Goal: Navigation & Orientation: Find specific page/section

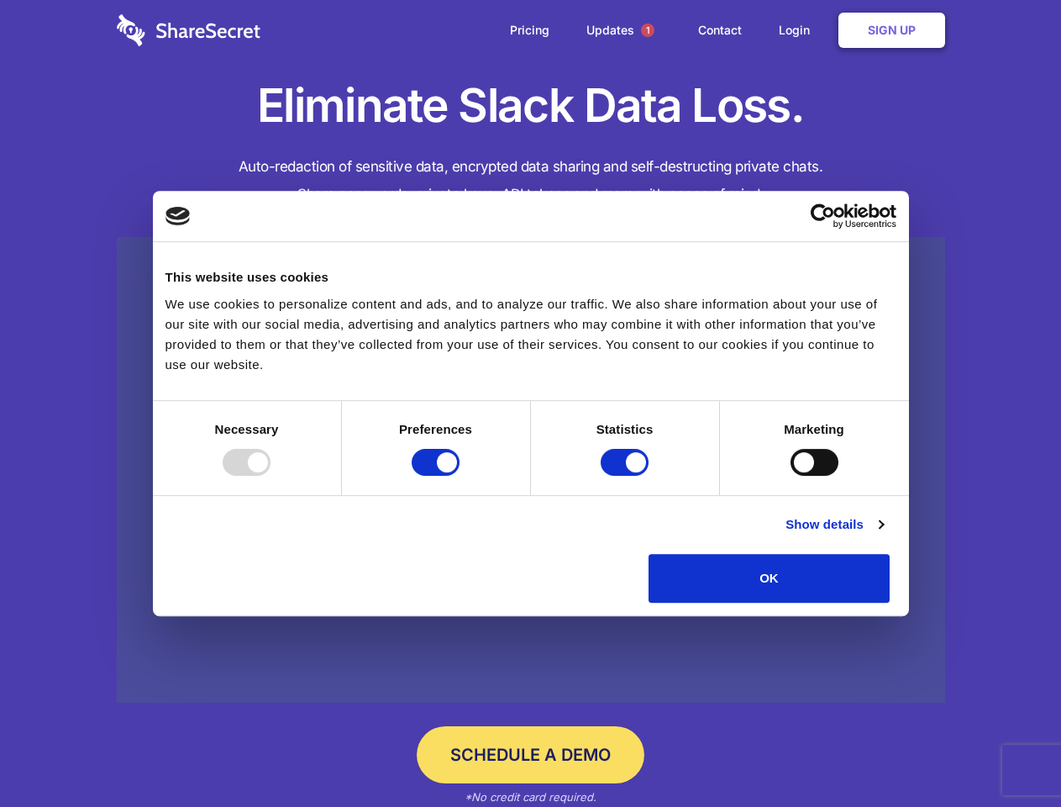
click at [271, 476] on div at bounding box center [247, 462] width 48 height 27
click at [460, 476] on input "Preferences" at bounding box center [436, 462] width 48 height 27
checkbox input "false"
click at [627, 476] on input "Statistics" at bounding box center [625, 462] width 48 height 27
checkbox input "false"
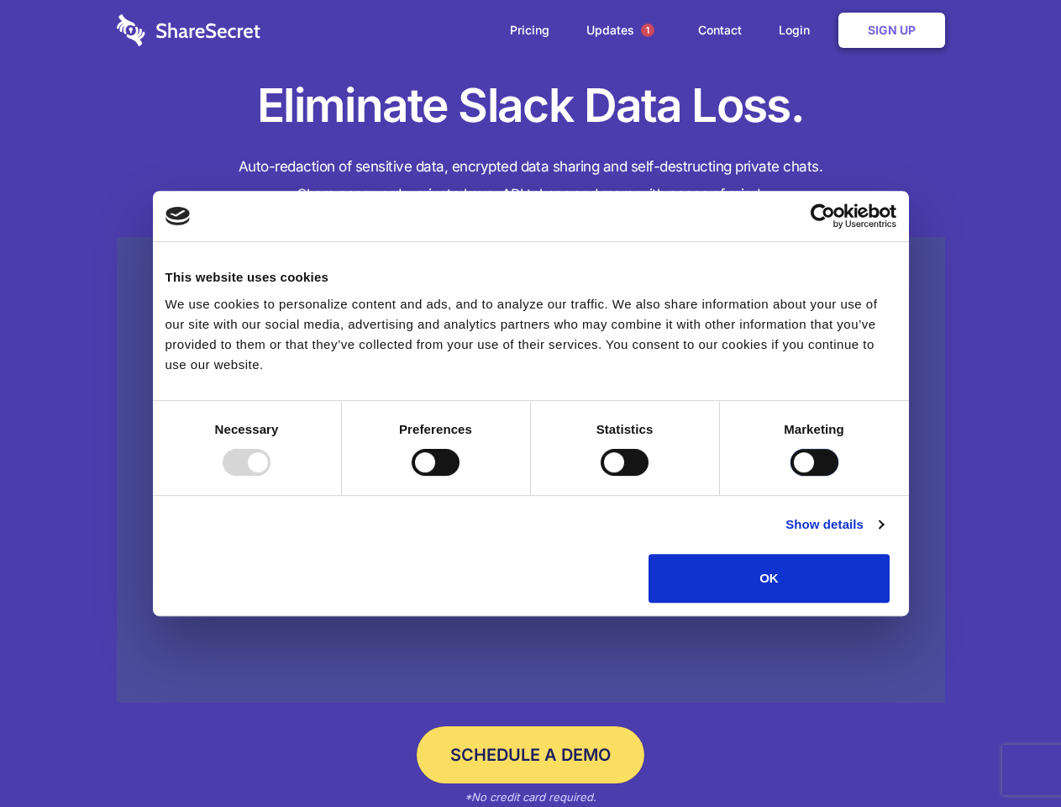
click at [791, 476] on input "Marketing" at bounding box center [815, 462] width 48 height 27
checkbox input "true"
click at [883, 534] on link "Show details" at bounding box center [834, 524] width 97 height 20
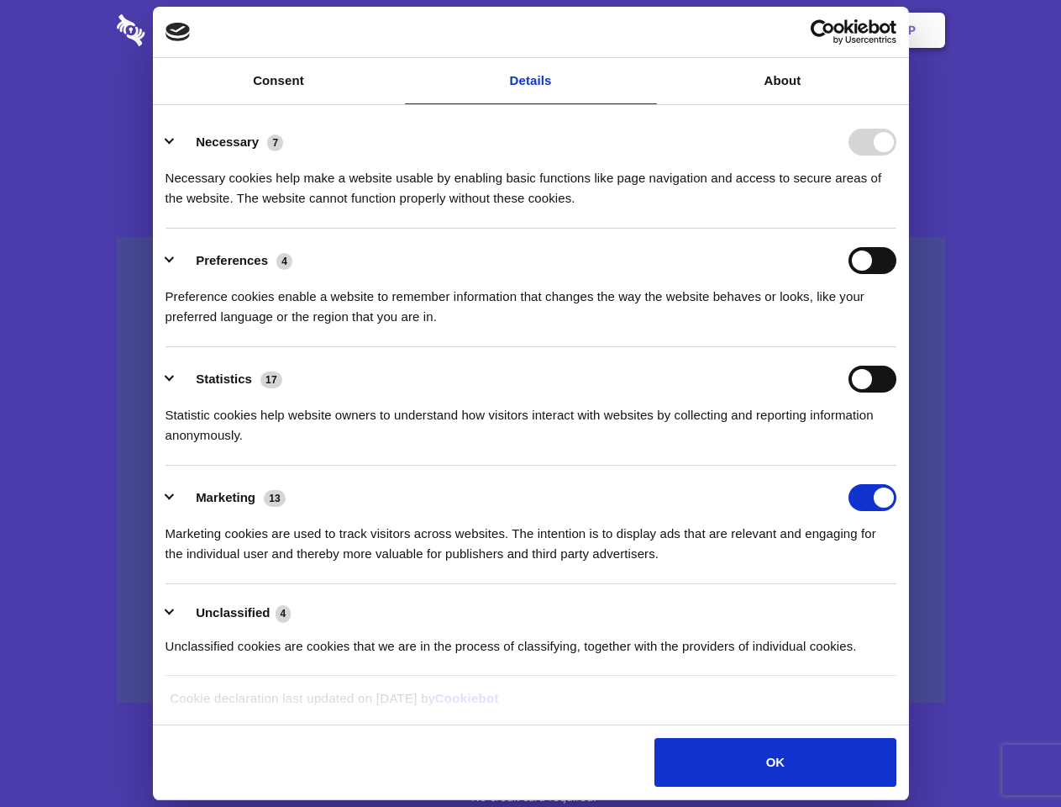
click at [897, 229] on li "Necessary 7 Necessary cookies help make a website usable by enabling basic func…" at bounding box center [531, 169] width 731 height 118
click at [647, 30] on span "1" at bounding box center [647, 30] width 13 height 13
